Goal: Check status: Check status

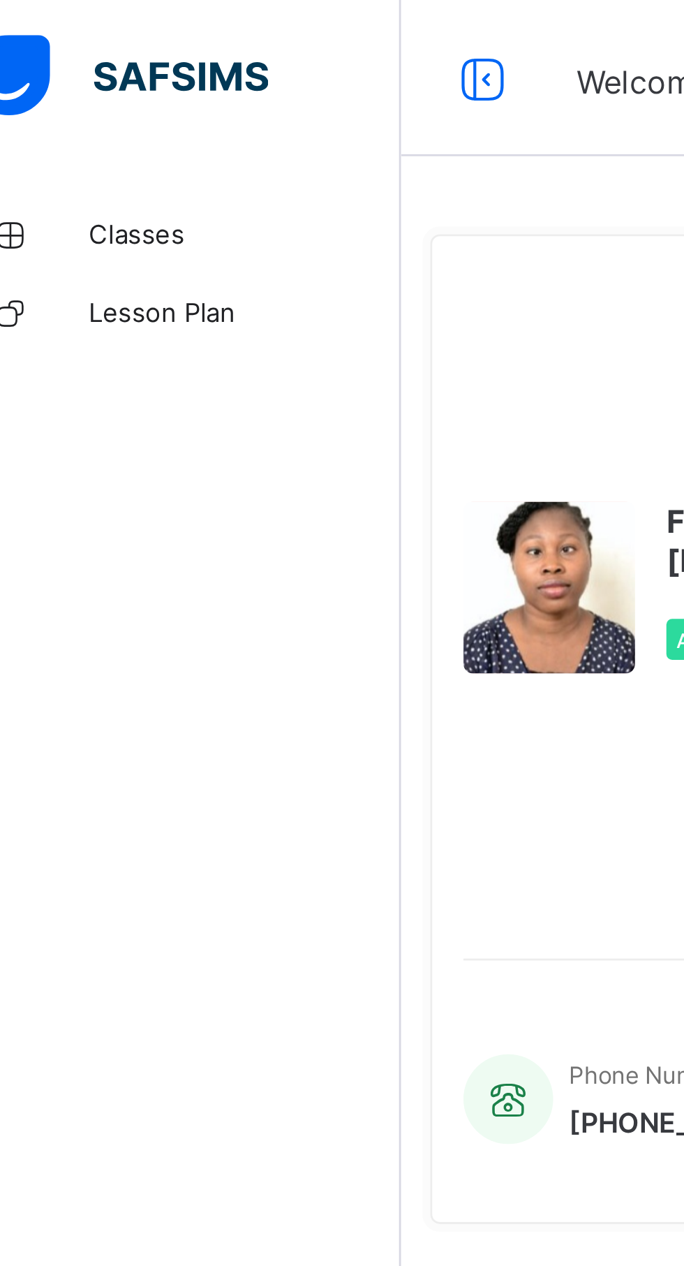
click at [70, 87] on span "Classes" at bounding box center [112, 83] width 112 height 11
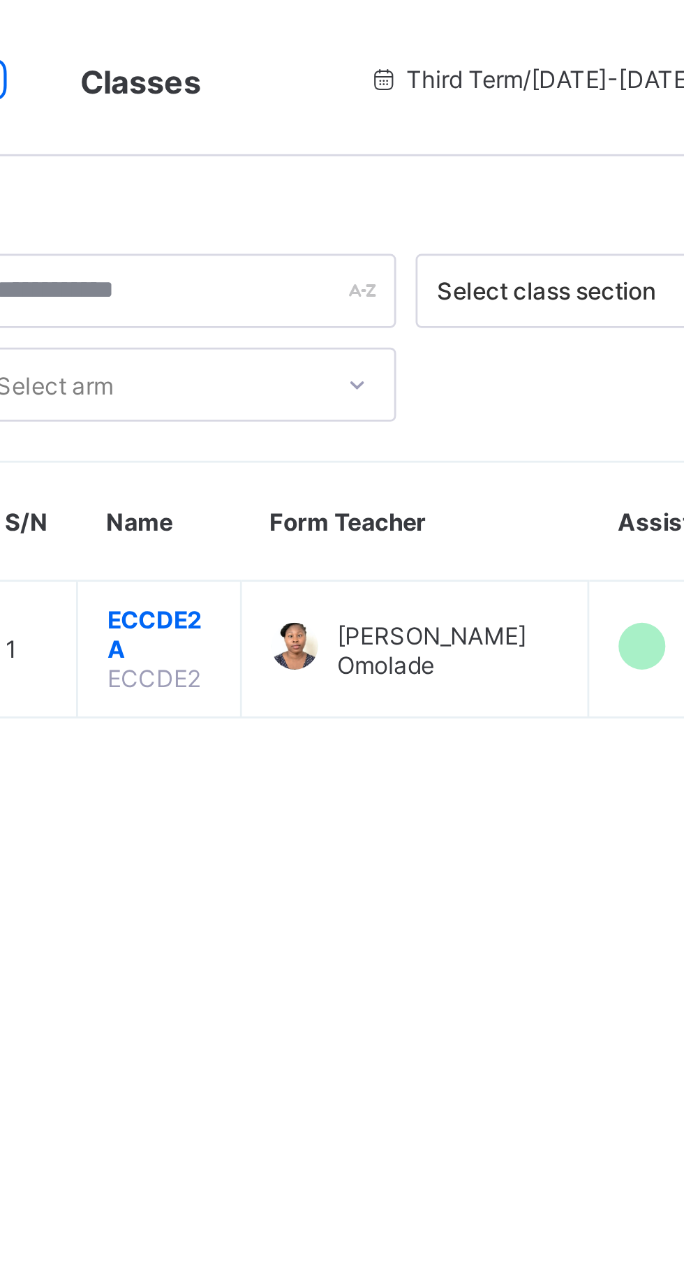
click at [256, 219] on span "ECCDE2 A" at bounding box center [258, 227] width 37 height 21
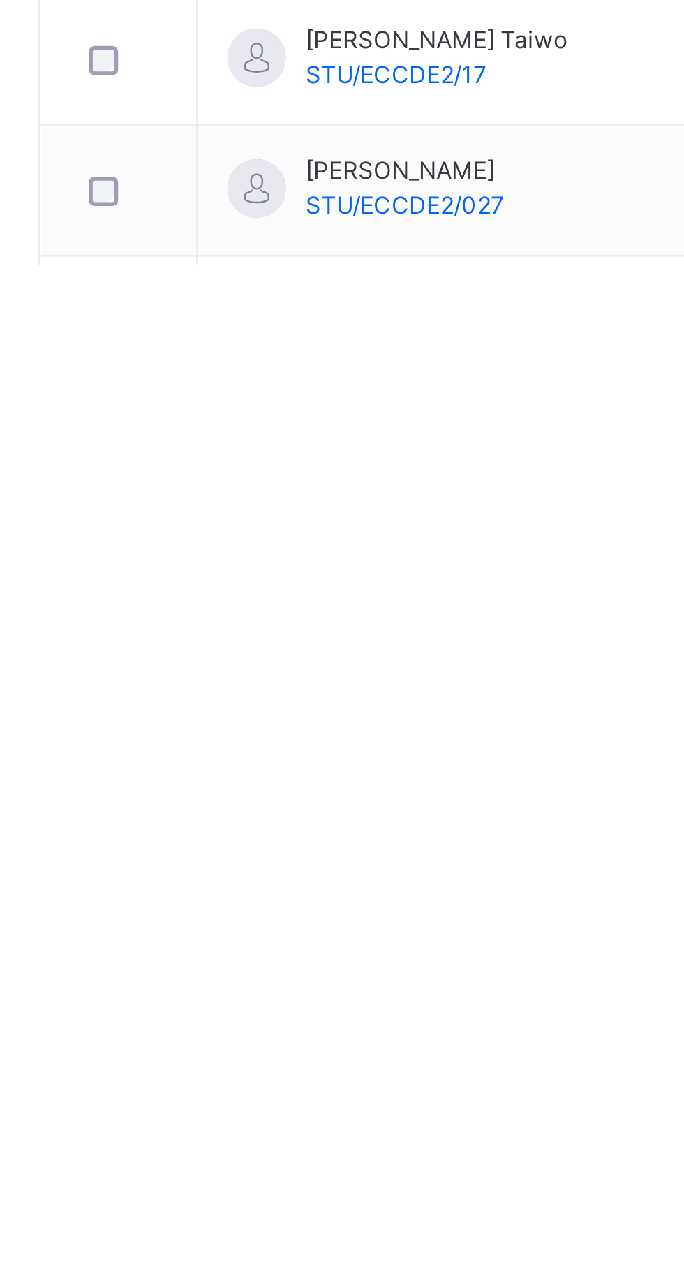
scroll to position [173, 0]
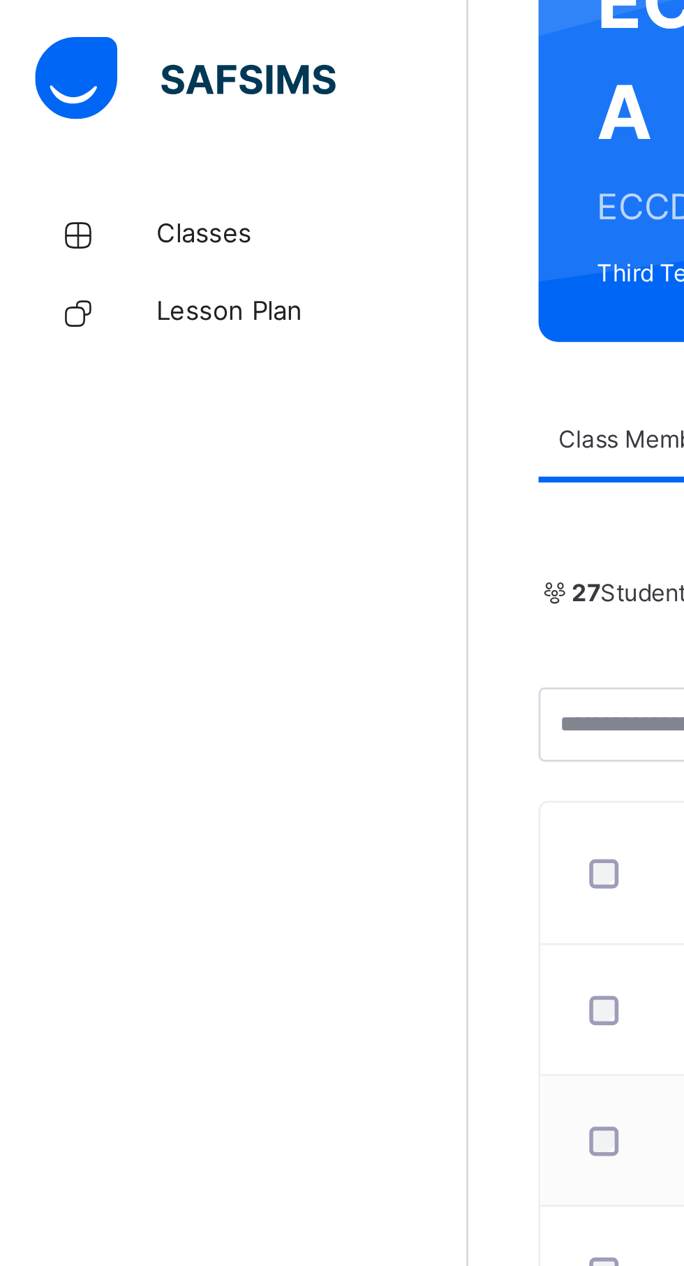
scroll to position [159, 0]
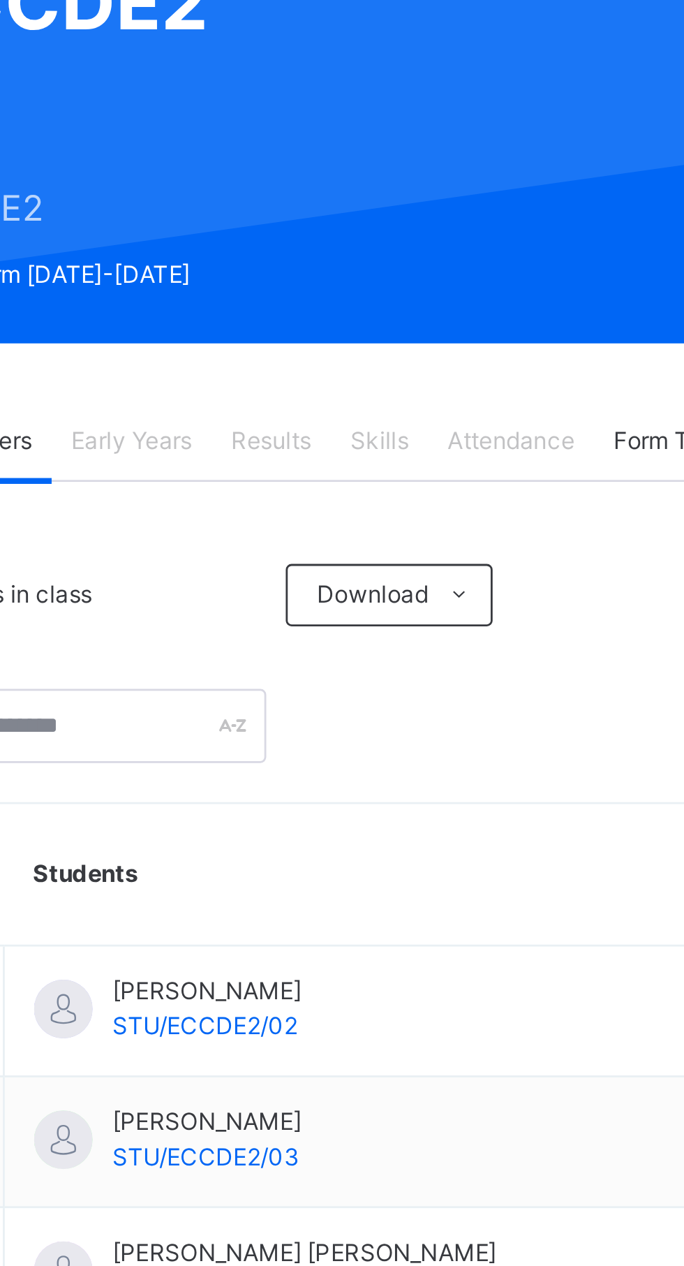
click at [316, 163] on span "Early Years" at bounding box center [295, 158] width 43 height 13
click at [348, 156] on span "Results" at bounding box center [345, 158] width 29 height 13
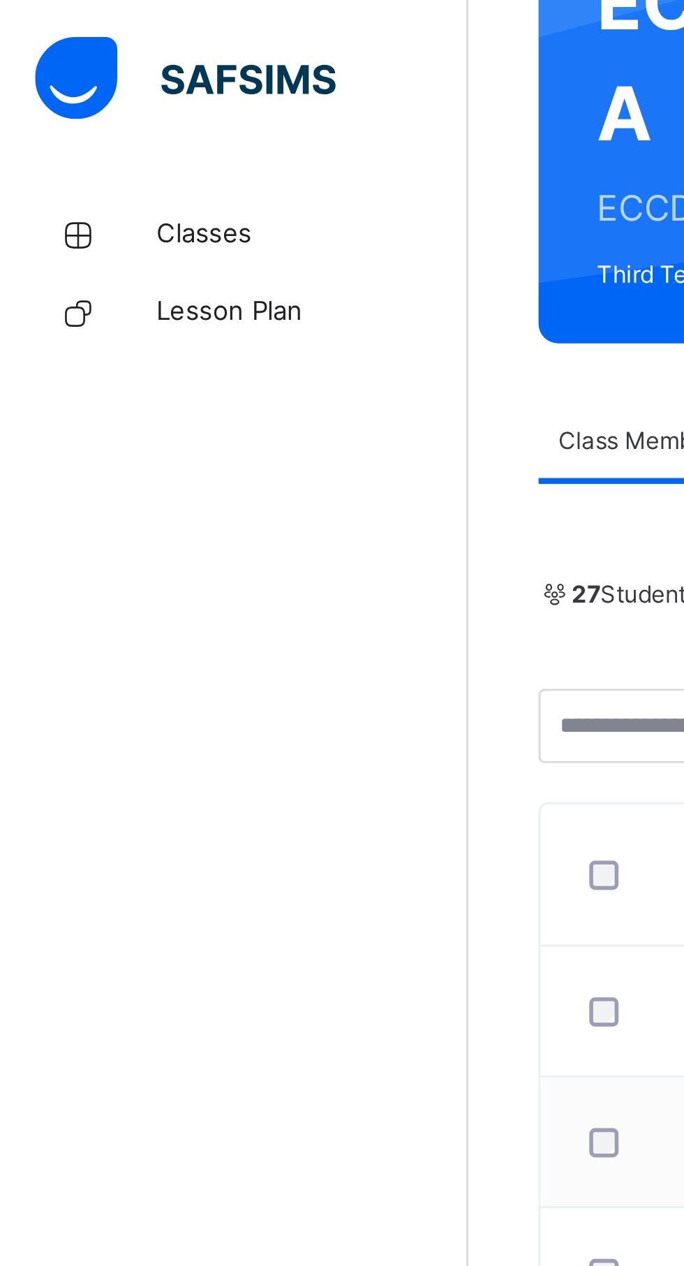
click at [71, 83] on span "Classes" at bounding box center [112, 84] width 112 height 14
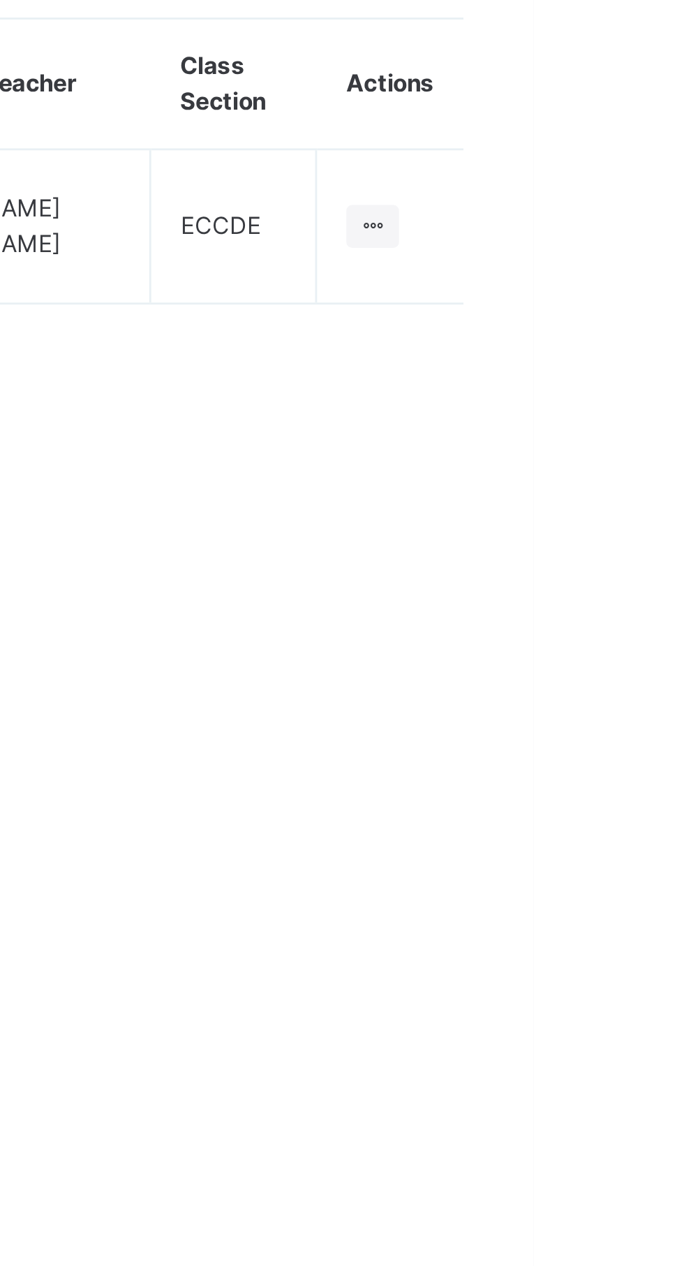
click at [0, 0] on ul "View Class" at bounding box center [0, 0] width 0 height 0
click at [0, 0] on div "View Class" at bounding box center [0, 0] width 0 height 0
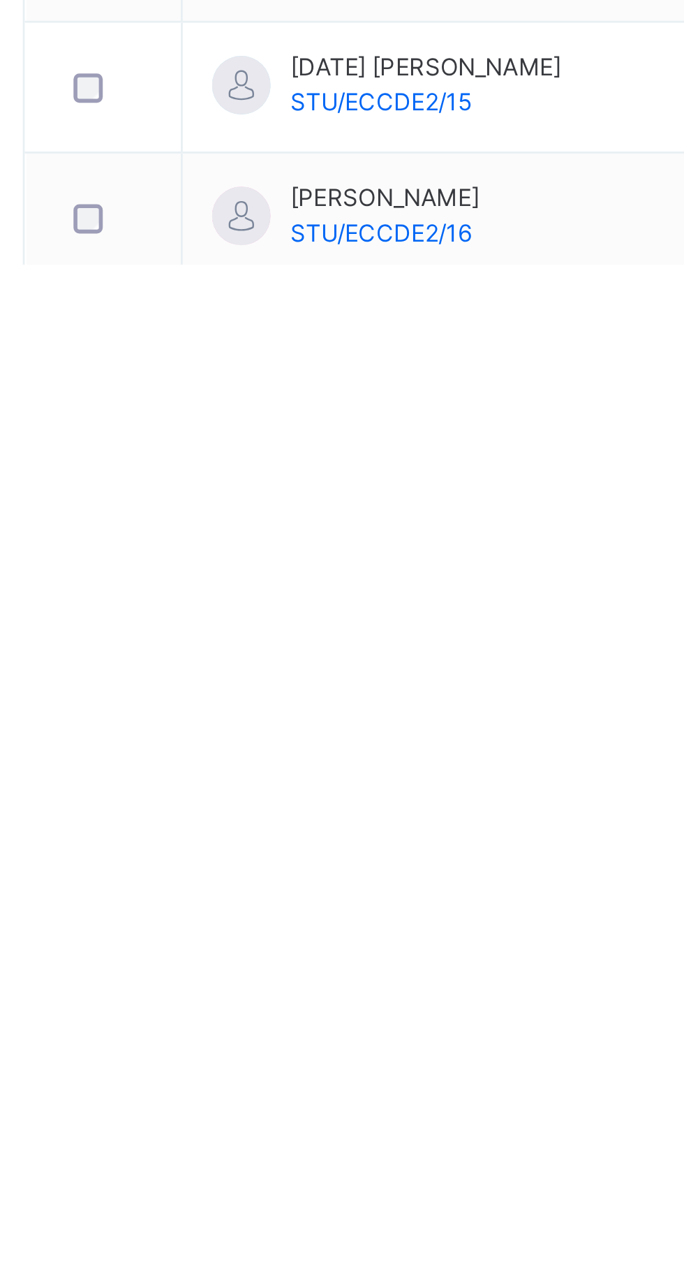
scroll to position [66, 0]
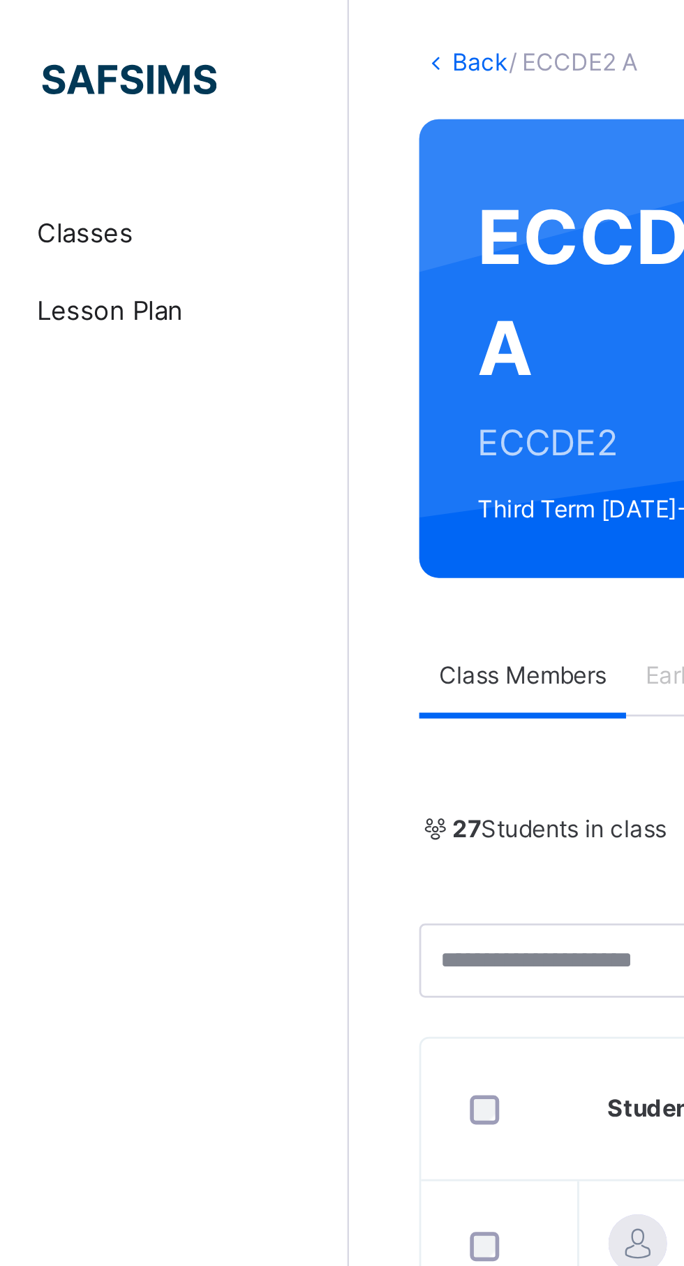
scroll to position [70, 0]
